Goal: Navigation & Orientation: Find specific page/section

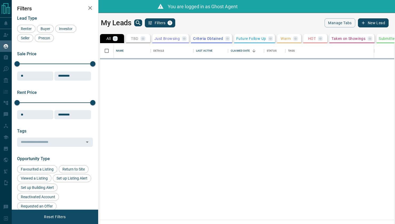
scroll to position [173, 290]
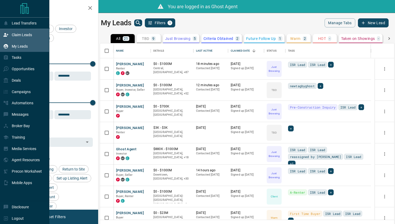
click at [13, 34] on p "Claim Leads" at bounding box center [22, 35] width 20 height 4
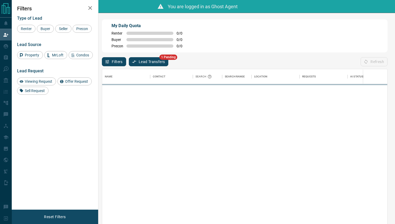
scroll to position [167, 281]
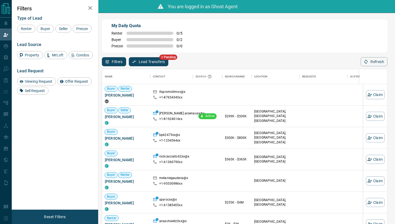
click at [83, 7] on h2 "Filters" at bounding box center [55, 8] width 76 height 6
click at [88, 6] on icon "button" at bounding box center [90, 8] width 6 height 6
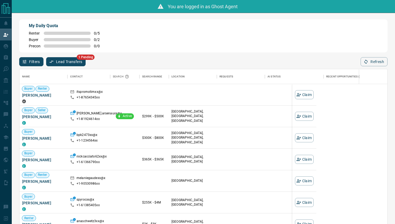
scroll to position [167, 363]
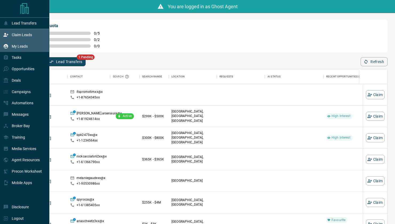
click at [25, 44] on div "My Leads" at bounding box center [15, 46] width 25 height 9
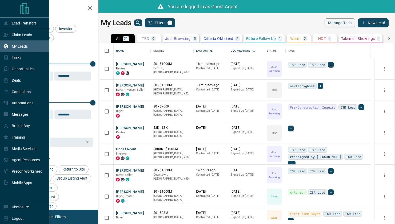
scroll to position [173, 290]
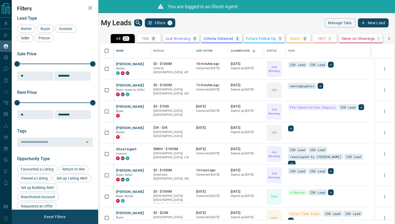
click at [89, 9] on icon "button" at bounding box center [90, 8] width 4 height 4
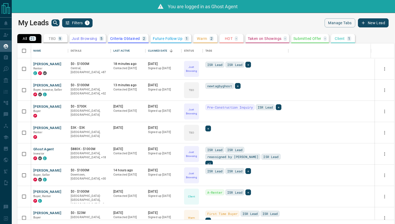
scroll to position [173, 373]
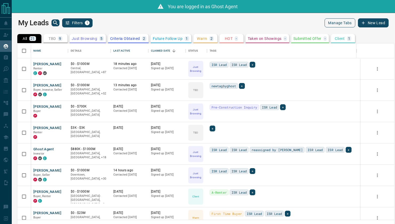
click at [335, 21] on button "Manage Tabs" at bounding box center [339, 22] width 30 height 9
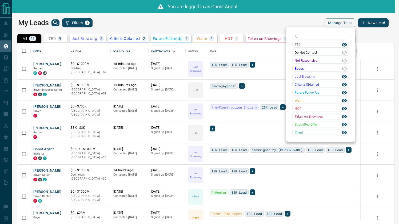
click at [306, 21] on div at bounding box center [199, 112] width 399 height 224
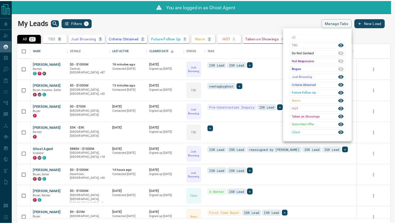
scroll to position [4, 4]
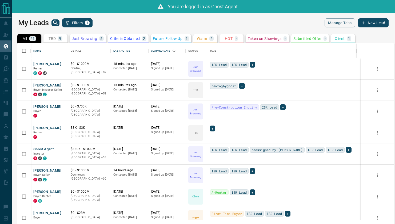
click at [64, 22] on button "Filters 1" at bounding box center [77, 22] width 31 height 9
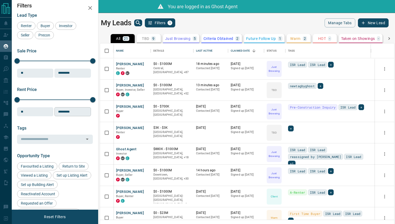
scroll to position [0, 0]
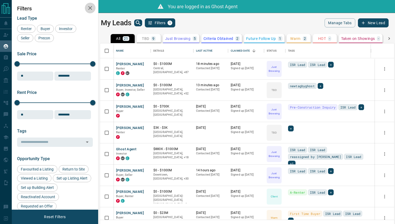
click at [92, 6] on icon "button" at bounding box center [90, 8] width 6 height 6
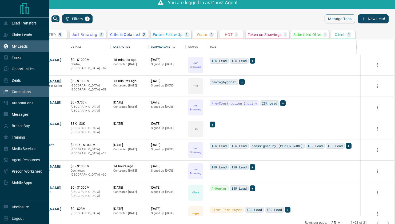
scroll to position [10, 0]
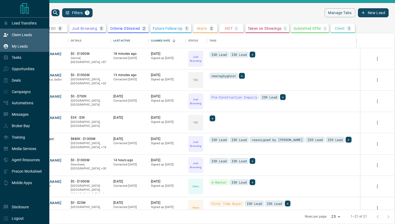
click at [17, 33] on p "Claim Leads" at bounding box center [22, 35] width 20 height 4
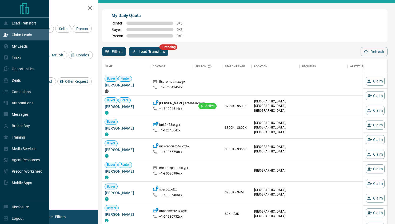
scroll to position [167, 281]
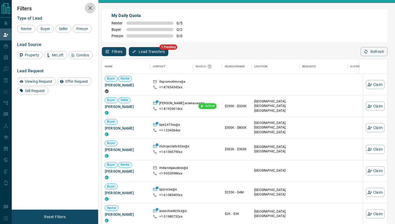
click at [89, 9] on icon "button" at bounding box center [90, 8] width 6 height 6
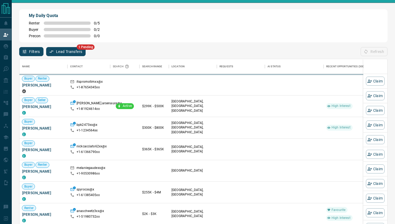
scroll to position [167, 364]
